Goal: Task Accomplishment & Management: Manage account settings

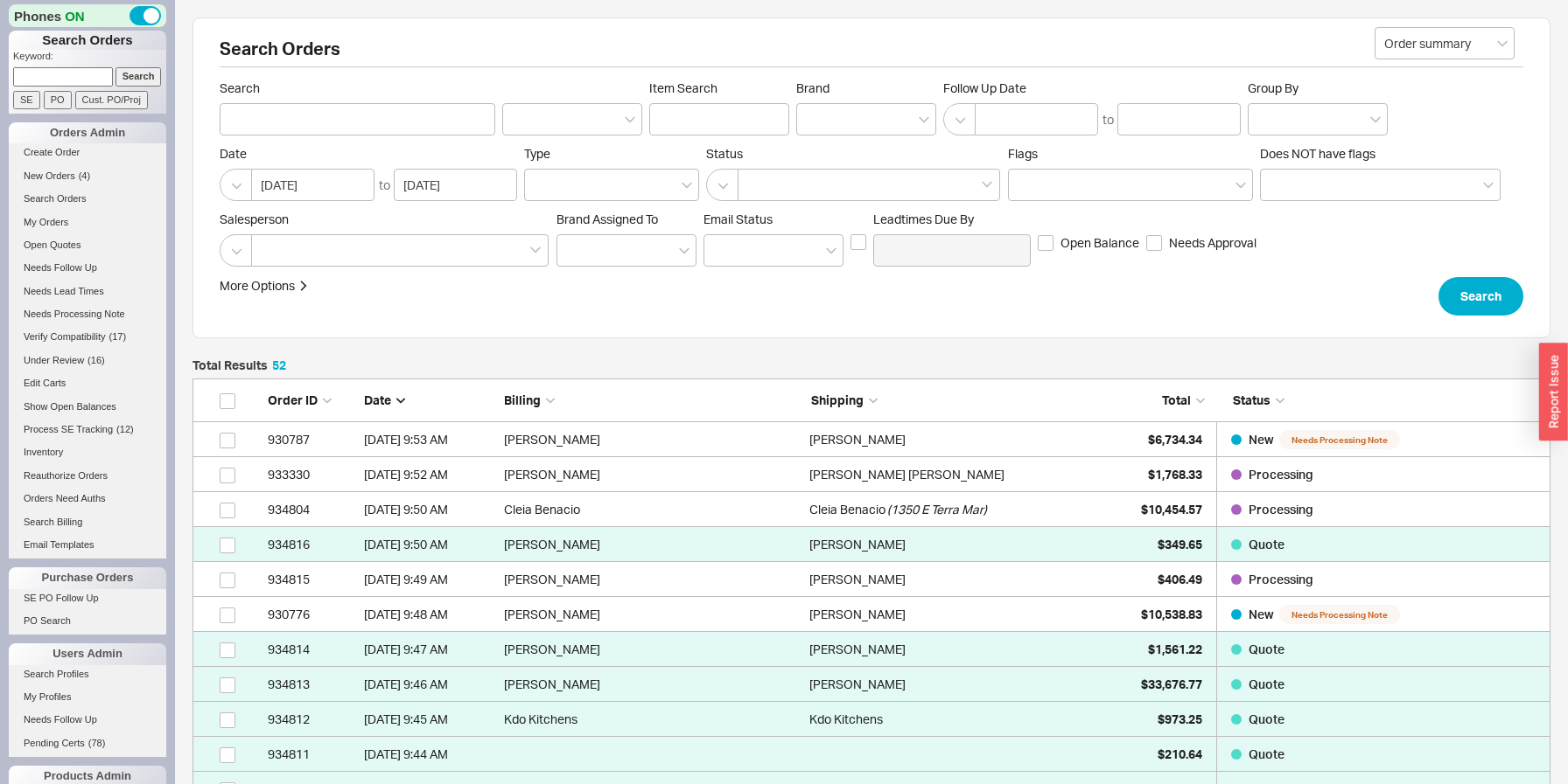
scroll to position [1897, 1358]
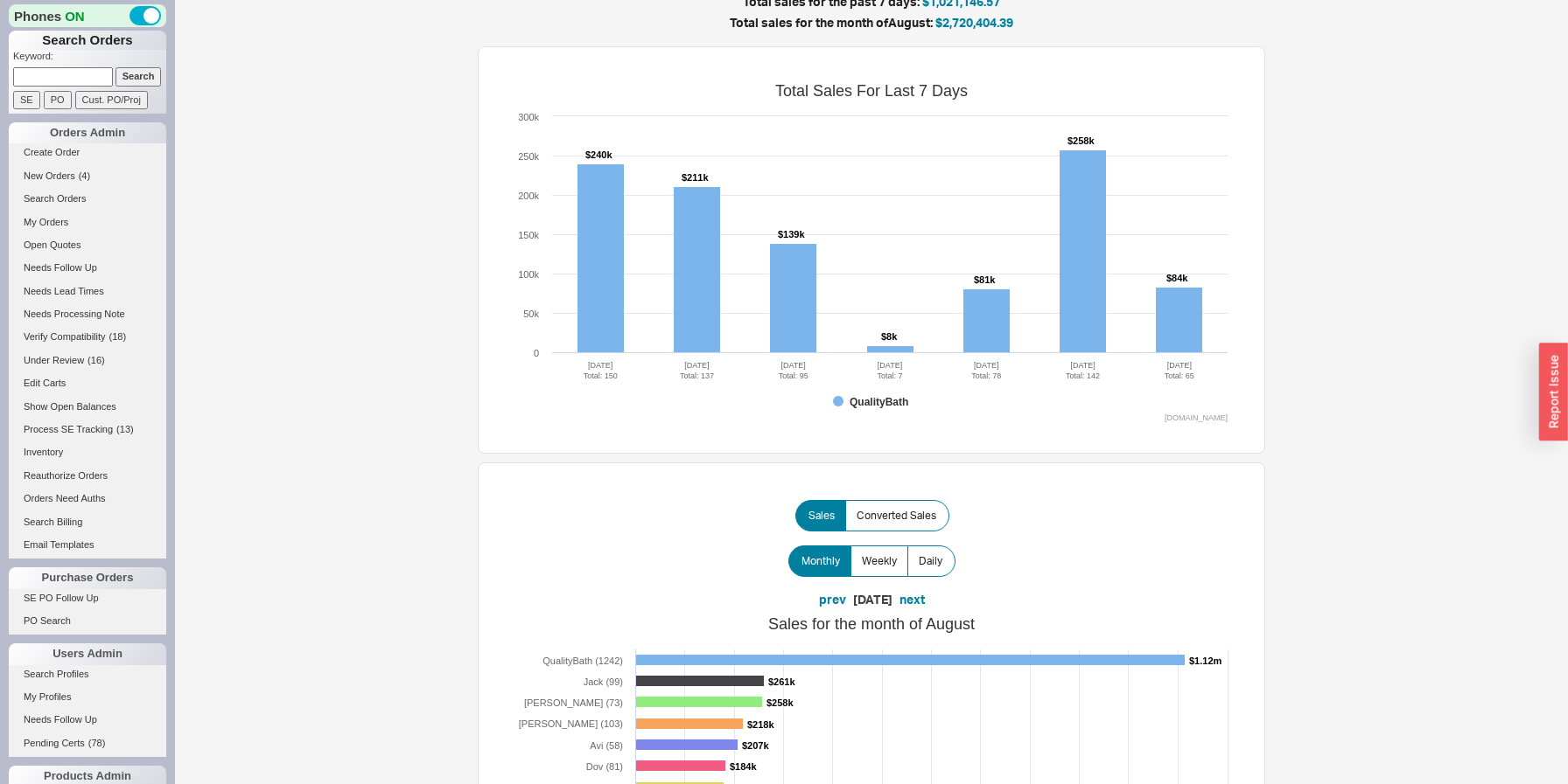
scroll to position [27, 0]
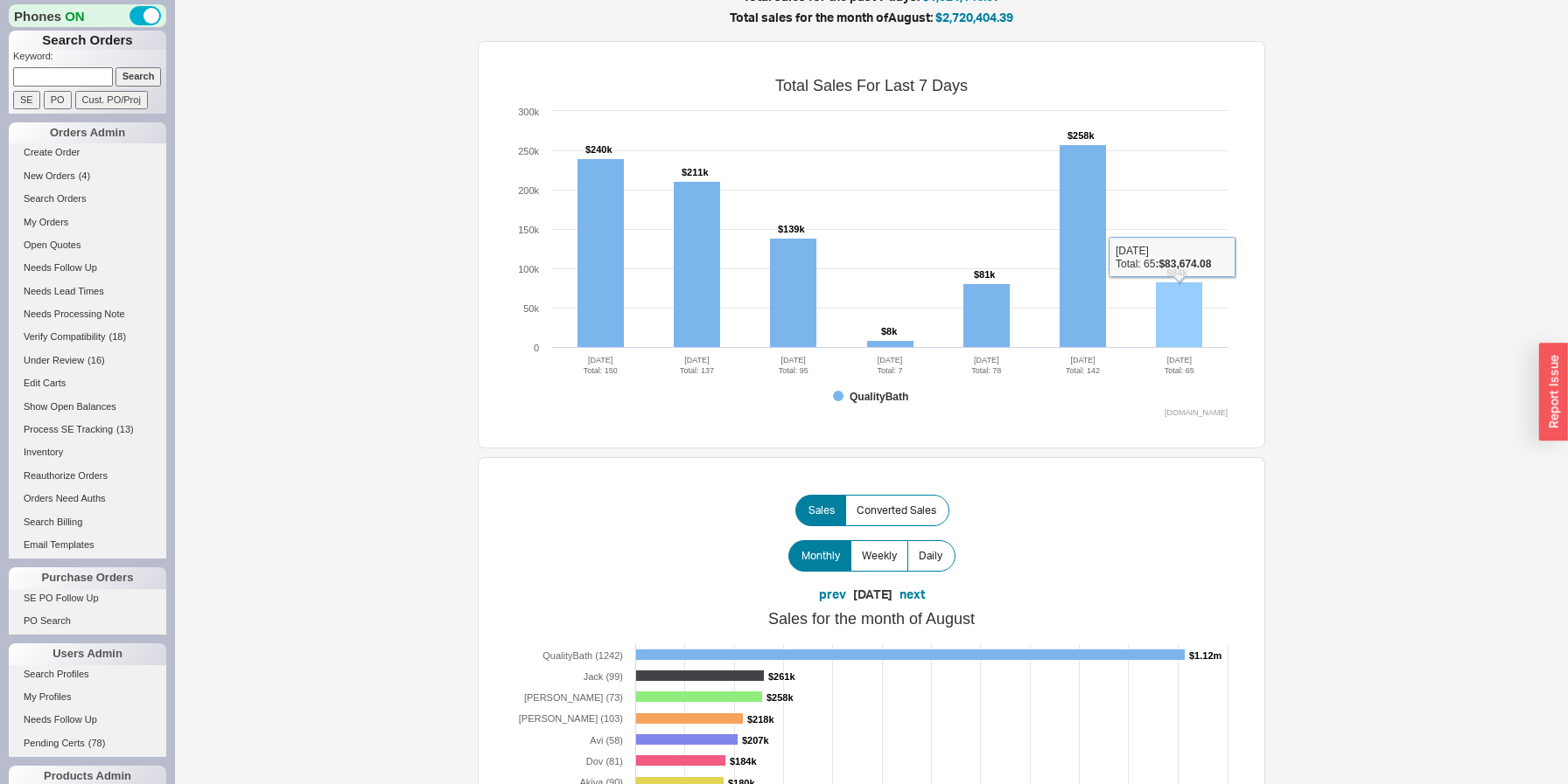
click at [1182, 319] on rect at bounding box center [1179, 316] width 46 height 66
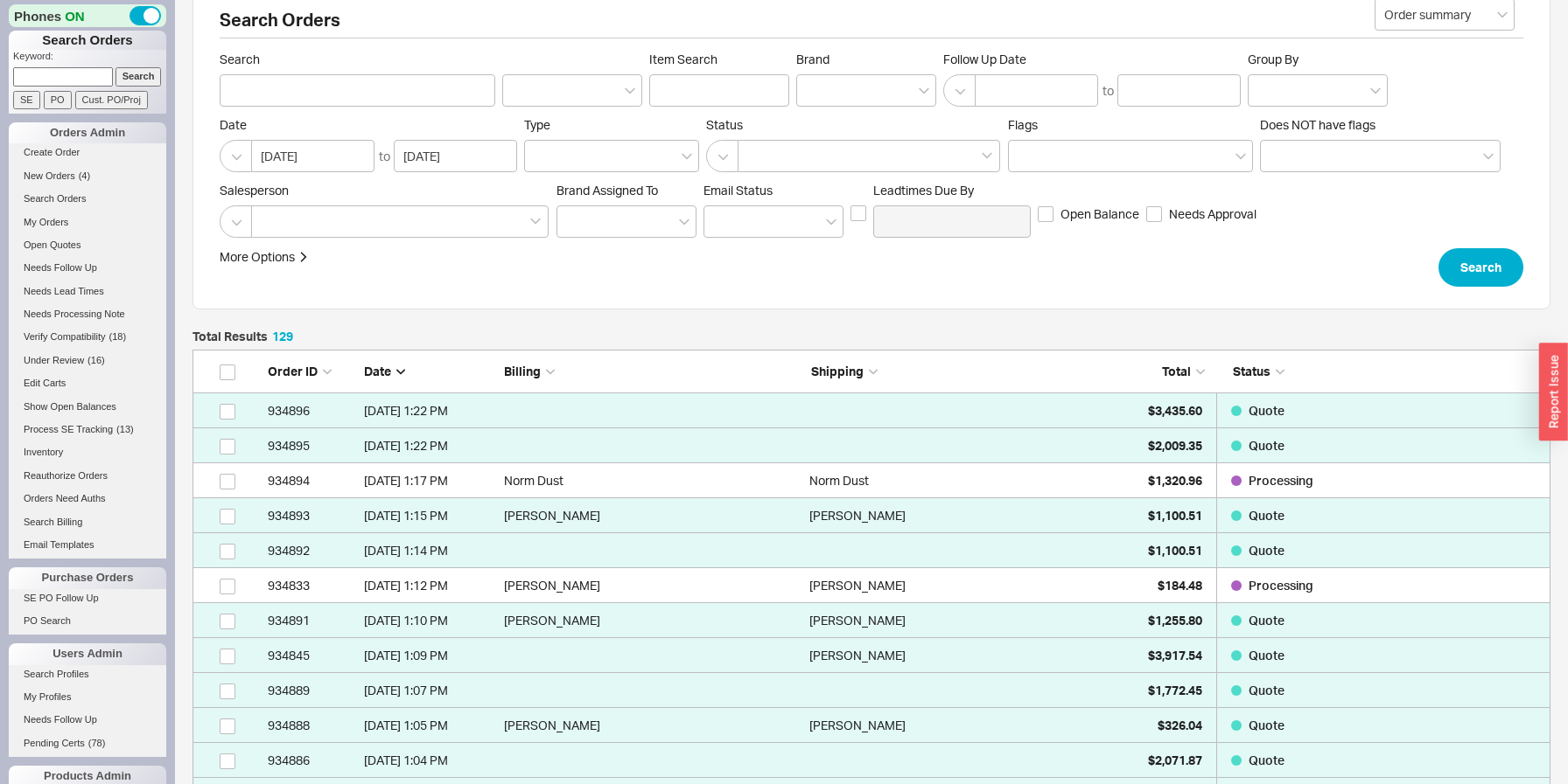
scroll to position [34, 0]
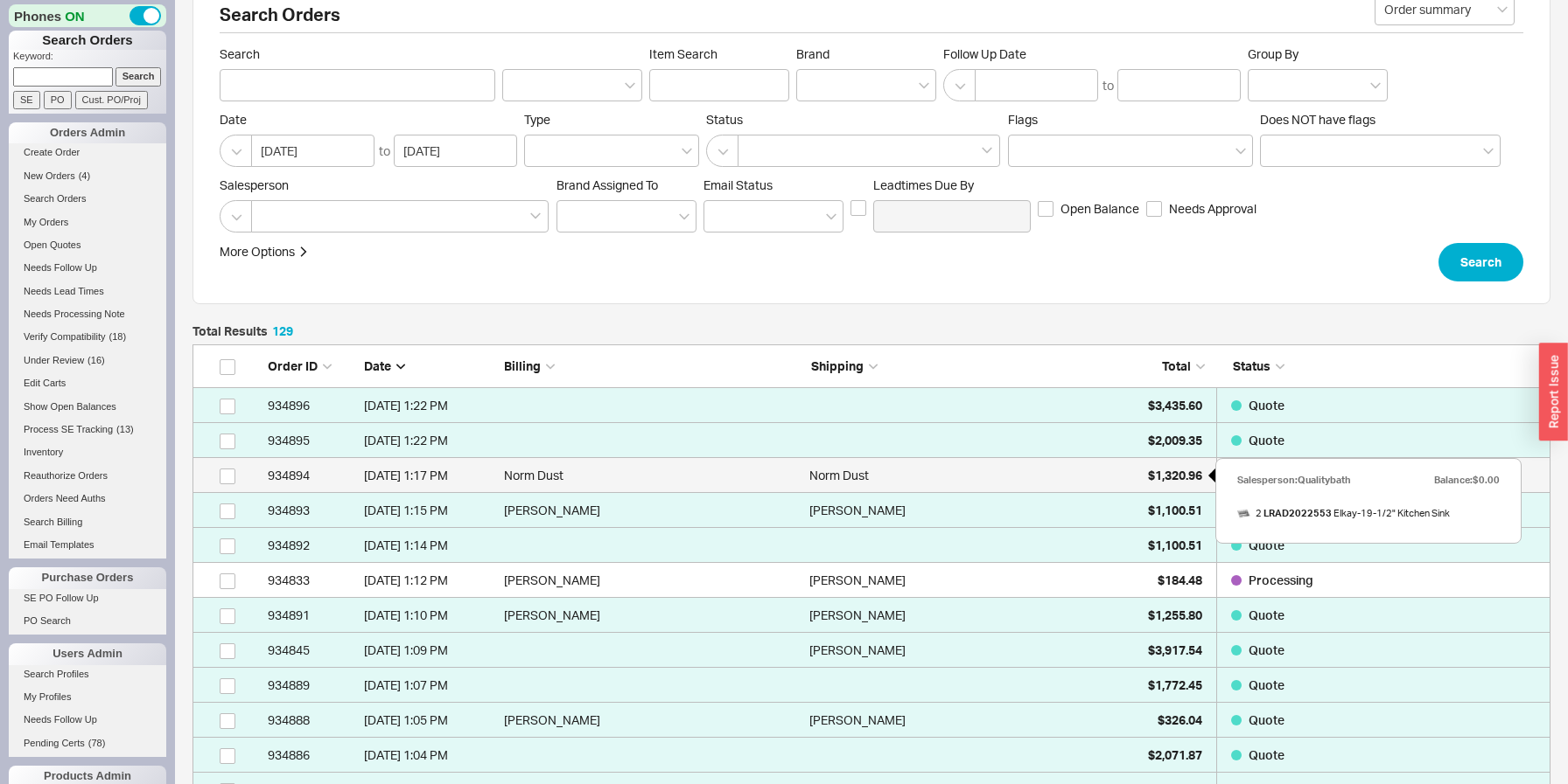
click at [1158, 478] on span "$1,320.96" at bounding box center [1175, 474] width 54 height 15
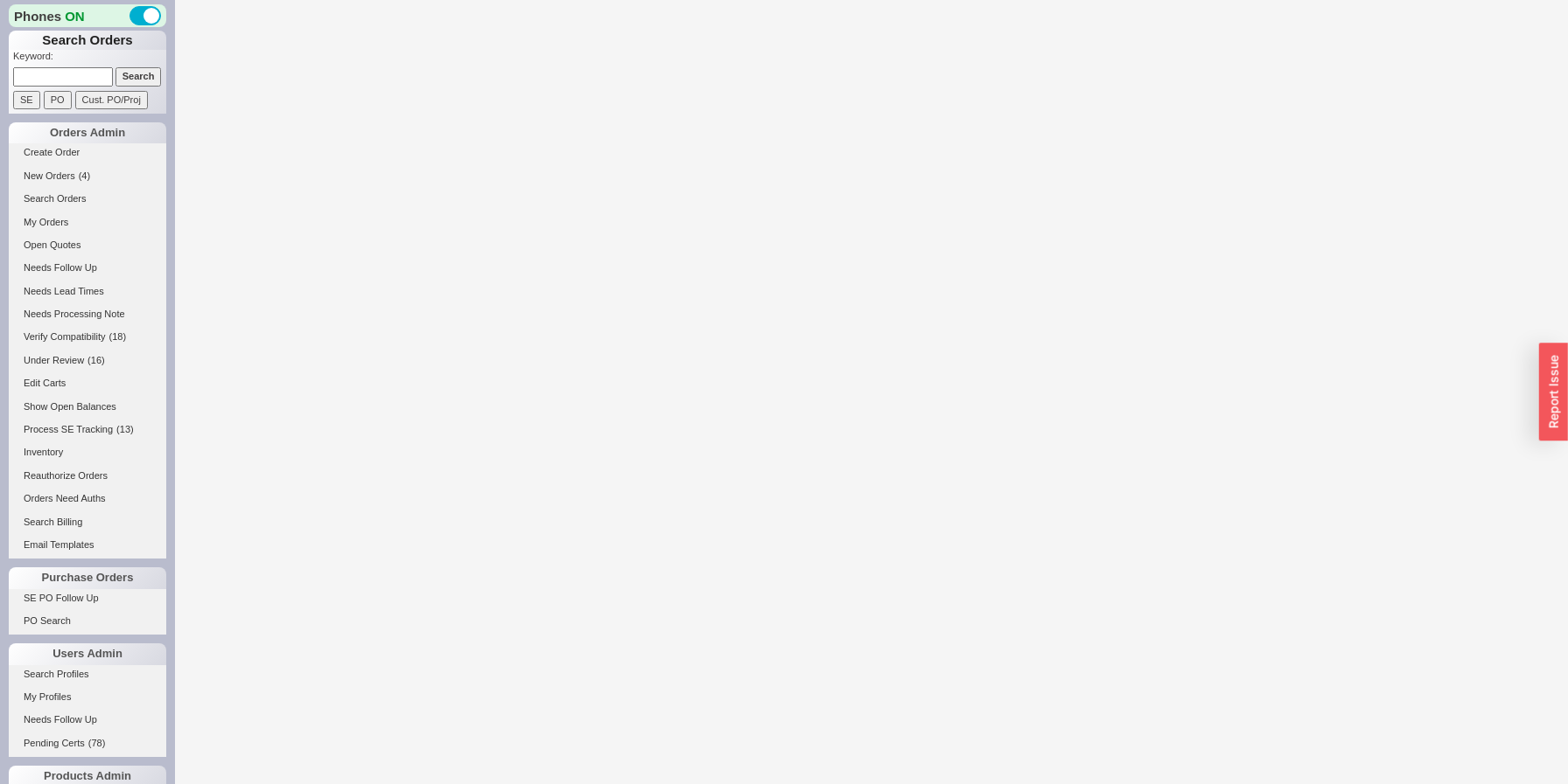
select select "LOW"
select select "3"
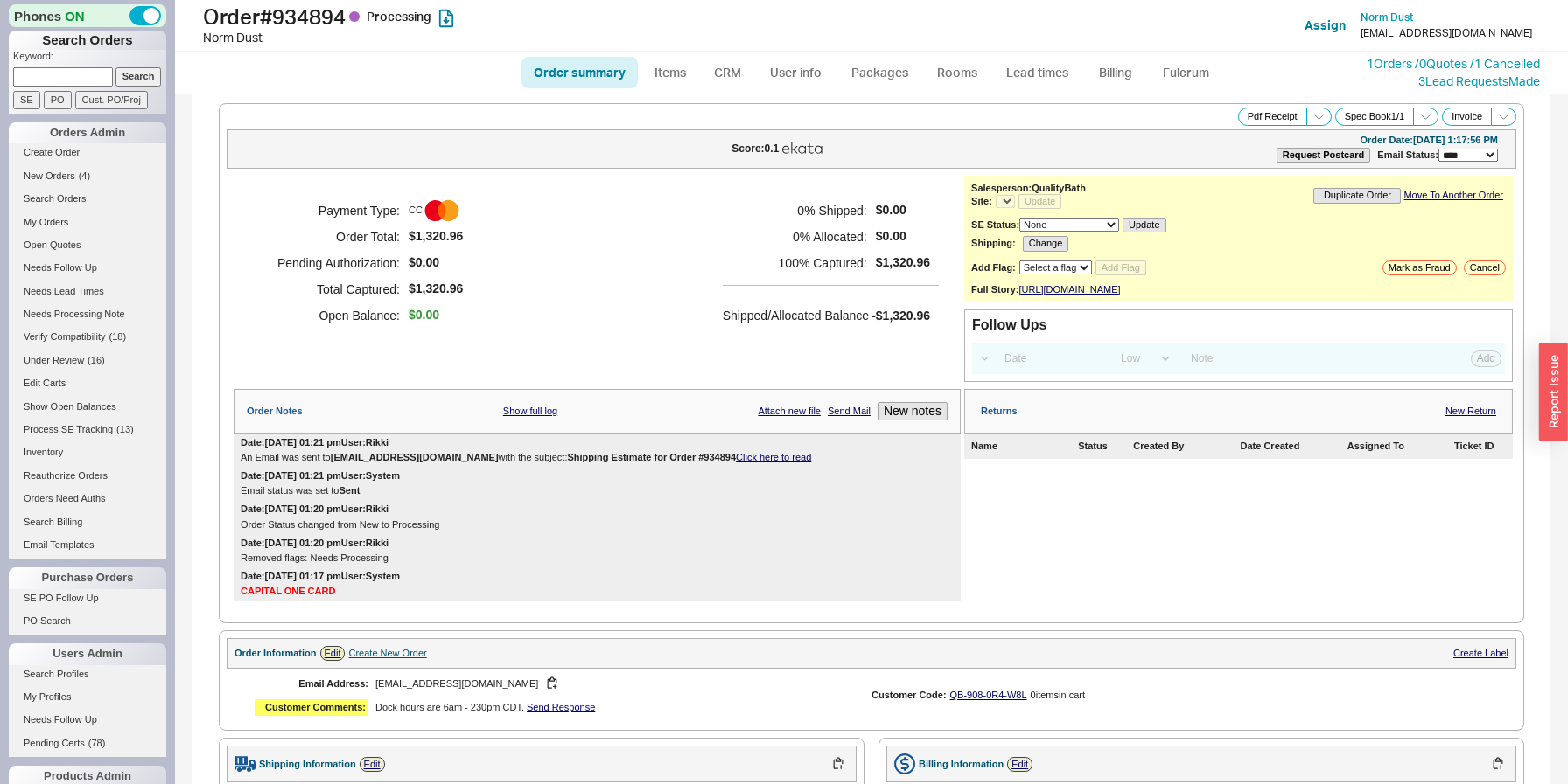
select select "*"
